Goal: Obtain resource: Obtain resource

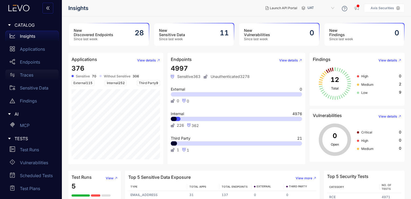
click at [29, 73] on p "Traces" at bounding box center [26, 74] width 13 height 5
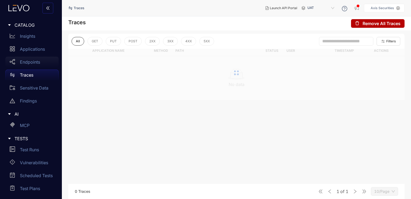
click at [36, 65] on div "Endpoints" at bounding box center [31, 62] width 53 height 11
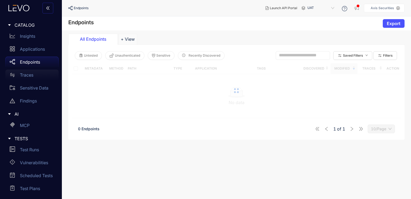
click at [36, 76] on div "Traces" at bounding box center [31, 74] width 53 height 11
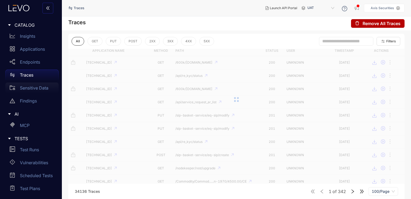
click at [35, 86] on p "Sensitive Data" at bounding box center [34, 87] width 29 height 5
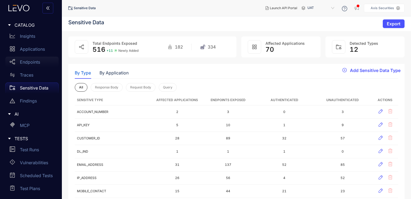
click at [36, 66] on div "Endpoints" at bounding box center [31, 62] width 53 height 11
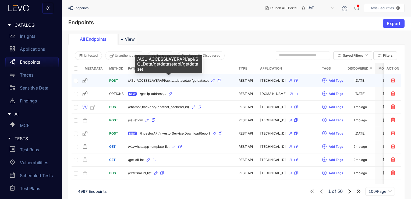
click at [193, 80] on span "/ASL_ACCESSLAYERAPI/ap......tdatasetapi/getdataset" at bounding box center [168, 81] width 81 height 4
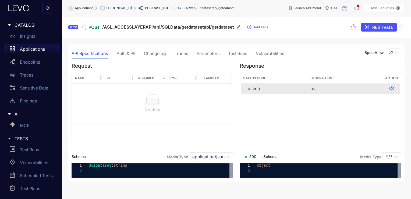
click at [132, 54] on div "Auth & PII" at bounding box center [126, 53] width 19 height 5
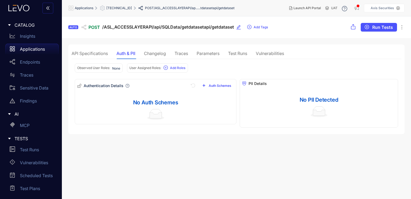
click at [155, 52] on div "Changelog" at bounding box center [155, 53] width 22 height 5
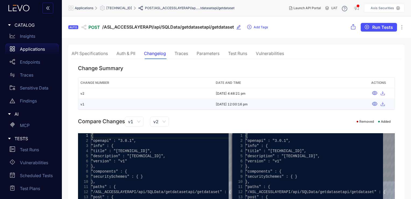
click at [134, 105] on td "v1" at bounding box center [145, 104] width 135 height 11
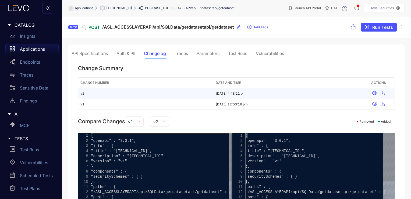
click at [189, 91] on td "v2" at bounding box center [145, 93] width 135 height 11
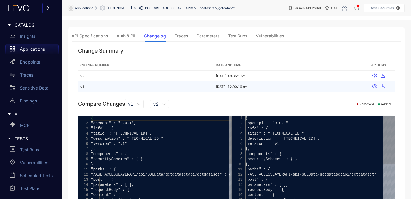
scroll to position [27, 0]
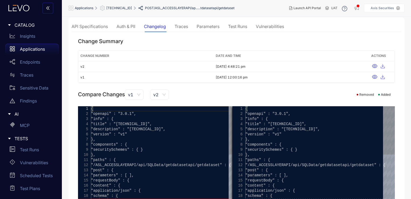
click at [163, 93] on span "v2" at bounding box center [159, 94] width 12 height 8
click at [161, 104] on div "v2" at bounding box center [159, 105] width 12 height 6
click at [135, 93] on span "v1" at bounding box center [134, 94] width 12 height 8
click at [138, 102] on div "v1" at bounding box center [134, 105] width 12 height 6
click at [197, 97] on div "Compare Changes v1 v1 0 v1 v2 1 v2 Removed Added" at bounding box center [236, 94] width 317 height 10
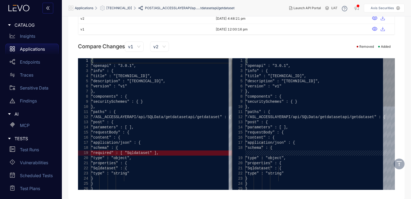
scroll to position [0, 0]
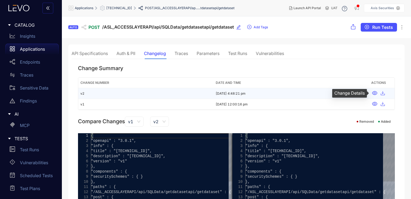
click at [376, 92] on icon at bounding box center [374, 92] width 5 height 5
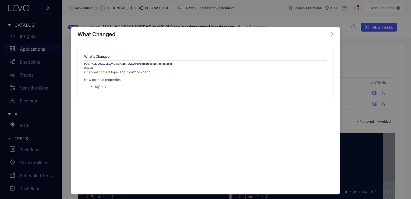
click at [334, 25] on div "What Changed What's Changed POST /ASL_ACCESSLAYERAPI/api/SQLData/getdatasetapi/…" at bounding box center [205, 99] width 411 height 199
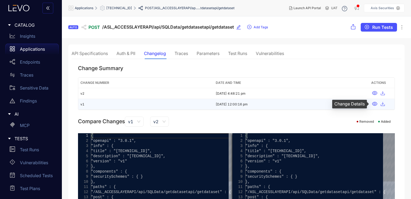
click at [375, 102] on icon at bounding box center [374, 104] width 5 height 4
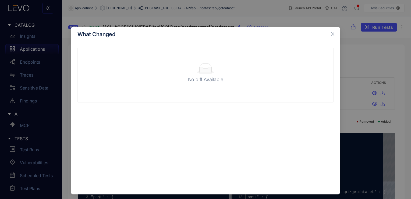
click at [332, 22] on div "What Changed No diff Available" at bounding box center [205, 99] width 411 height 199
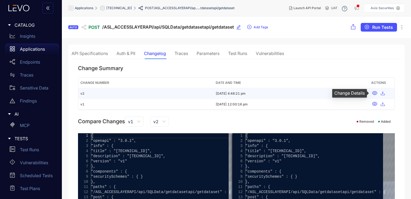
click at [376, 91] on icon at bounding box center [374, 93] width 5 height 4
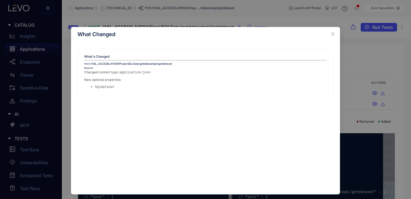
click at [332, 24] on div "What Changed What's Changed POST /ASL_ACCESSLAYERAPI/api/SQLData/getdatasetapi/…" at bounding box center [205, 99] width 411 height 199
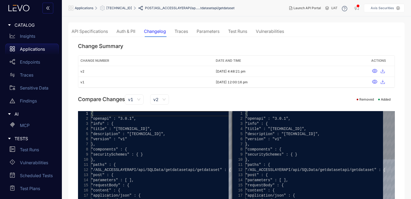
scroll to position [75, 0]
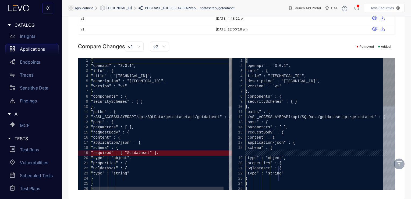
click at [127, 86] on span ""version" : "v1"" at bounding box center [109, 86] width 36 height 4
type textarea "**********"
click at [153, 113] on div ""paths" : {" at bounding box center [164, 111] width 147 height 5
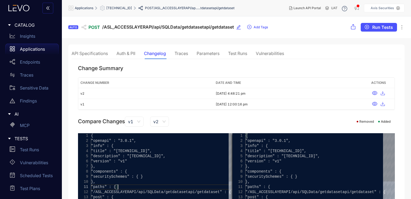
click at [183, 53] on div "Traces" at bounding box center [181, 53] width 13 height 5
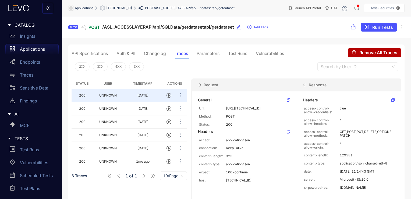
click at [208, 52] on div "Parameters" at bounding box center [208, 53] width 23 height 5
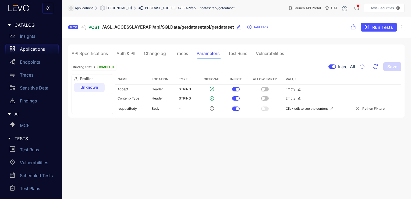
click at [183, 53] on div "Traces" at bounding box center [181, 53] width 13 height 5
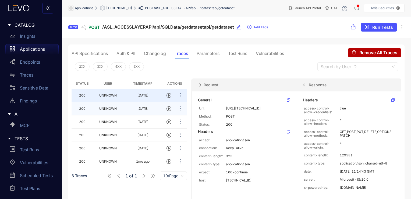
click at [112, 110] on td "UNKNOWN" at bounding box center [108, 108] width 30 height 13
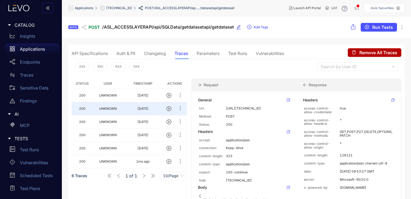
click at [208, 51] on div "Parameters" at bounding box center [208, 53] width 23 height 5
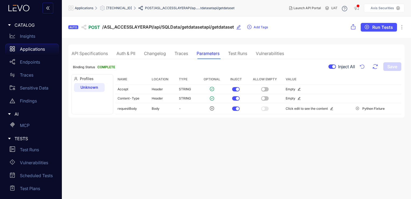
click at [236, 53] on div "Test Runs" at bounding box center [237, 53] width 19 height 5
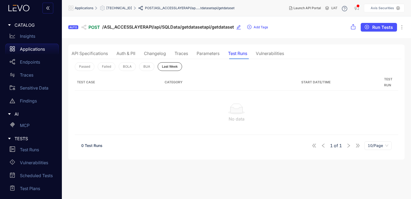
click at [264, 51] on div "Vulnerabilities" at bounding box center [270, 53] width 28 height 5
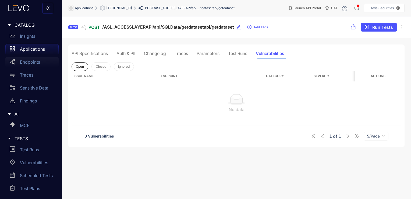
click at [39, 64] on p "Endpoints" at bounding box center [30, 62] width 20 height 5
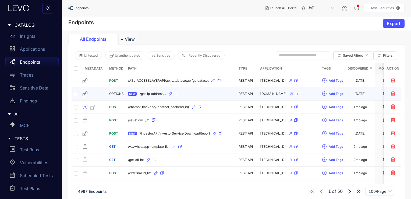
click at [158, 90] on div "NEW /get_ip_address/.." at bounding box center [181, 93] width 106 height 9
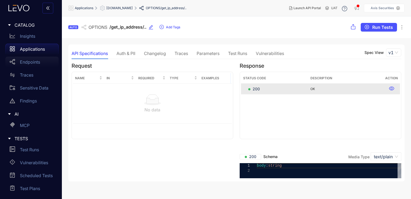
click at [28, 63] on p "Endpoints" at bounding box center [30, 62] width 20 height 5
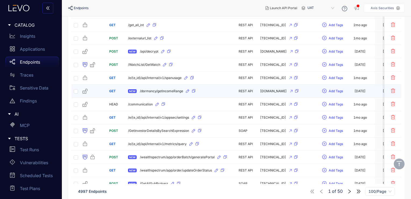
scroll to position [162, 0]
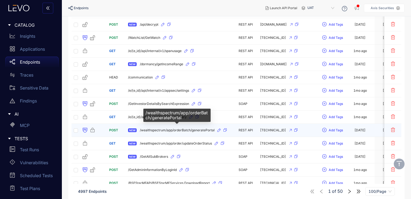
click at [160, 128] on span "/wealthspectrum/app/orderBatch/generatePortal" at bounding box center [177, 130] width 75 height 4
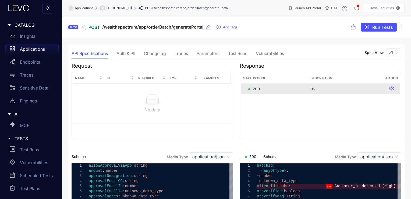
click at [129, 52] on div "Auth & PII" at bounding box center [126, 53] width 19 height 5
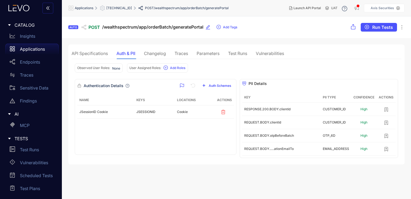
click at [156, 51] on div "Changelog" at bounding box center [155, 53] width 22 height 5
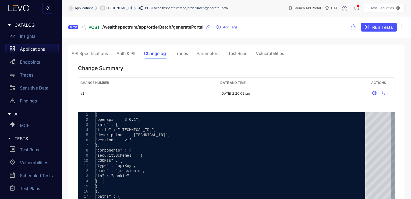
click at [186, 52] on div "Traces" at bounding box center [181, 53] width 13 height 5
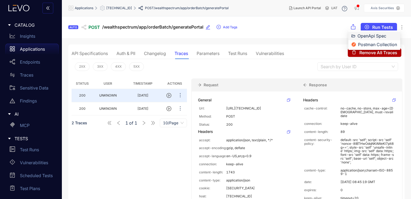
click at [358, 34] on li "OpenApi Spec" at bounding box center [375, 36] width 52 height 9
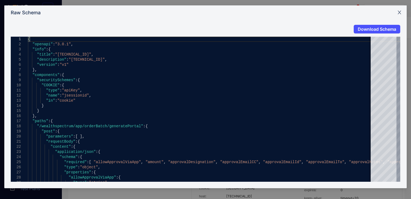
click at [398, 18] on span "Close" at bounding box center [400, 12] width 15 height 15
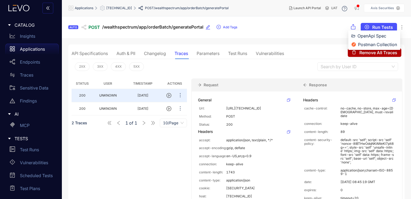
click at [353, 27] on icon at bounding box center [353, 26] width 11 height 5
click at [358, 44] on span "Postman Collection" at bounding box center [377, 44] width 39 height 6
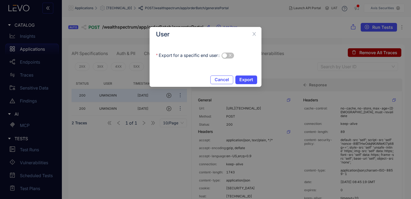
click at [229, 60] on div "Export for a specific end user" at bounding box center [206, 59] width 112 height 28
click at [227, 61] on div "Export for a specific end user" at bounding box center [206, 59] width 112 height 28
drag, startPoint x: 225, startPoint y: 61, endPoint x: 228, endPoint y: 67, distance: 6.0
click at [225, 62] on div "Export for a specific end user" at bounding box center [206, 59] width 112 height 28
click at [243, 85] on div "Cancel Export" at bounding box center [206, 80] width 112 height 14
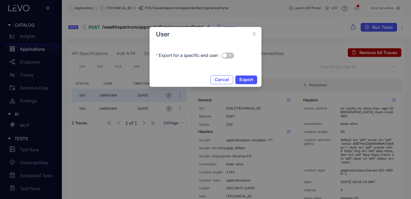
click at [226, 61] on div "Export for a specific end user" at bounding box center [206, 59] width 112 height 28
drag, startPoint x: 226, startPoint y: 61, endPoint x: 230, endPoint y: 61, distance: 4.1
click at [230, 61] on div "Export for a specific end user" at bounding box center [206, 59] width 112 height 28
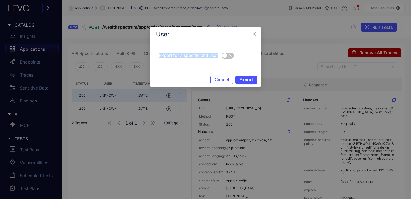
click at [230, 61] on div "Export for a specific end user" at bounding box center [206, 59] width 112 height 28
drag, startPoint x: 230, startPoint y: 61, endPoint x: 181, endPoint y: 67, distance: 49.5
click at [181, 67] on div "Export for a specific end user" at bounding box center [206, 59] width 112 height 28
click at [200, 58] on label "Export for a specific end user" at bounding box center [189, 55] width 66 height 9
click at [222, 58] on button "Export for a specific end user" at bounding box center [228, 56] width 12 height 6
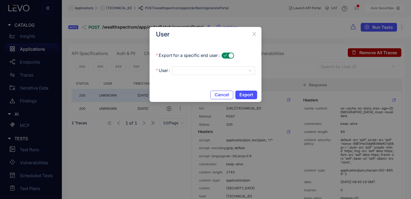
click at [200, 58] on label "Export for a specific end user" at bounding box center [189, 55] width 66 height 9
click at [222, 58] on button "Export for a specific end user" at bounding box center [228, 56] width 12 height 6
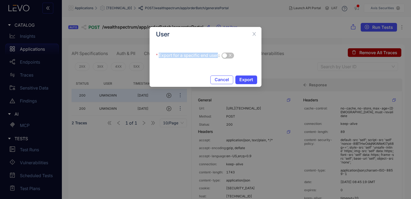
click at [200, 58] on label "Export for a specific end user" at bounding box center [189, 55] width 66 height 9
click at [222, 58] on button "Export for a specific end user" at bounding box center [228, 56] width 12 height 6
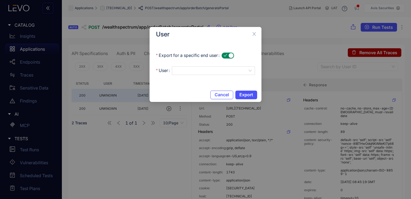
click at [186, 75] on div "Export for a specific end user User" at bounding box center [206, 66] width 112 height 43
click at [185, 75] on div "Export for a specific end user User" at bounding box center [206, 66] width 112 height 43
click at [244, 99] on button "Export" at bounding box center [247, 94] width 22 height 9
click at [186, 76] on div "Please select User!" at bounding box center [213, 77] width 83 height 5
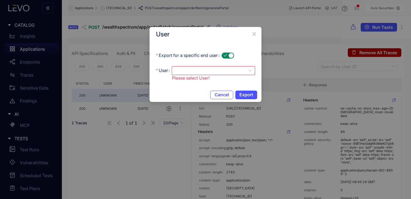
click at [249, 74] on div at bounding box center [213, 70] width 83 height 9
click at [195, 86] on div "Export for a specific end user User UNKNOWN UNKNOWN Please select User!" at bounding box center [206, 66] width 112 height 43
click at [250, 75] on div "Please select User!" at bounding box center [213, 78] width 83 height 6
click at [191, 85] on div "Export for a specific end user User UNKNOWN UNKNOWN Please select User!" at bounding box center [206, 66] width 112 height 43
click at [177, 77] on div "Please select User!" at bounding box center [213, 77] width 83 height 5
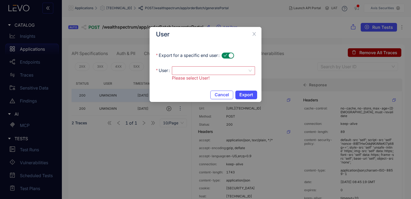
click at [252, 73] on div at bounding box center [213, 70] width 83 height 9
click at [192, 86] on div "Export for a specific end user User UNKNOWN UNKNOWN Please select User!" at bounding box center [206, 66] width 112 height 43
click at [251, 74] on div at bounding box center [213, 70] width 83 height 9
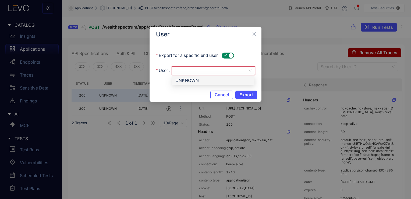
click at [242, 82] on div "UNKNOWN" at bounding box center [214, 80] width 76 height 6
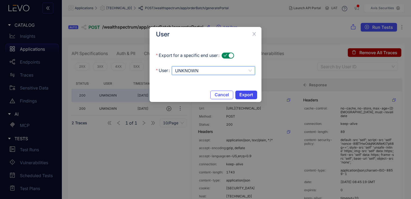
click at [252, 97] on span "Export" at bounding box center [247, 94] width 14 height 5
